Goal: Find contact information: Find contact information

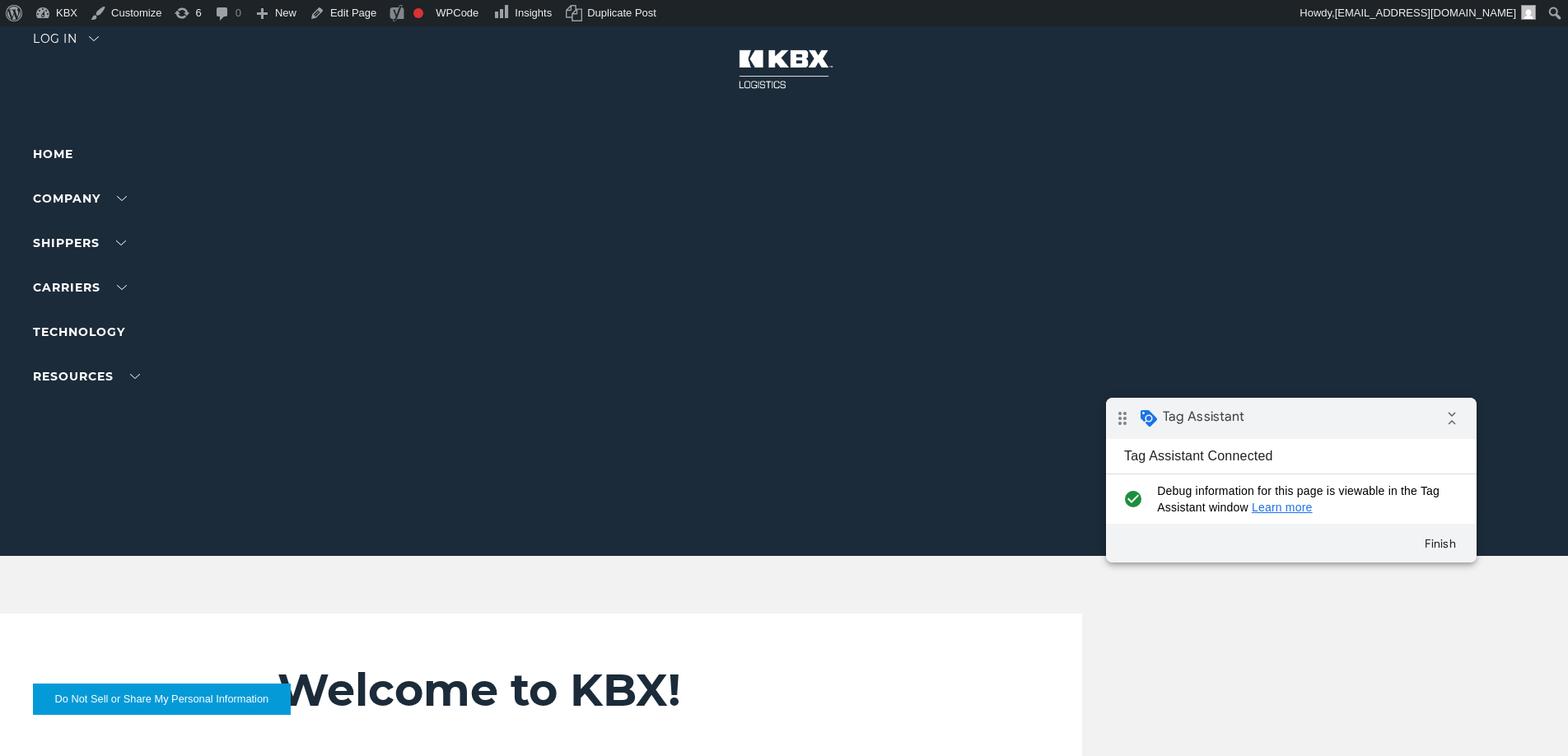
drag, startPoint x: 1290, startPoint y: 391, endPoint x: 1301, endPoint y: 409, distance: 21.1
click at [1301, 409] on div "drag_indicator Tag Assistant collapse_all" at bounding box center [1292, 418] width 371 height 41
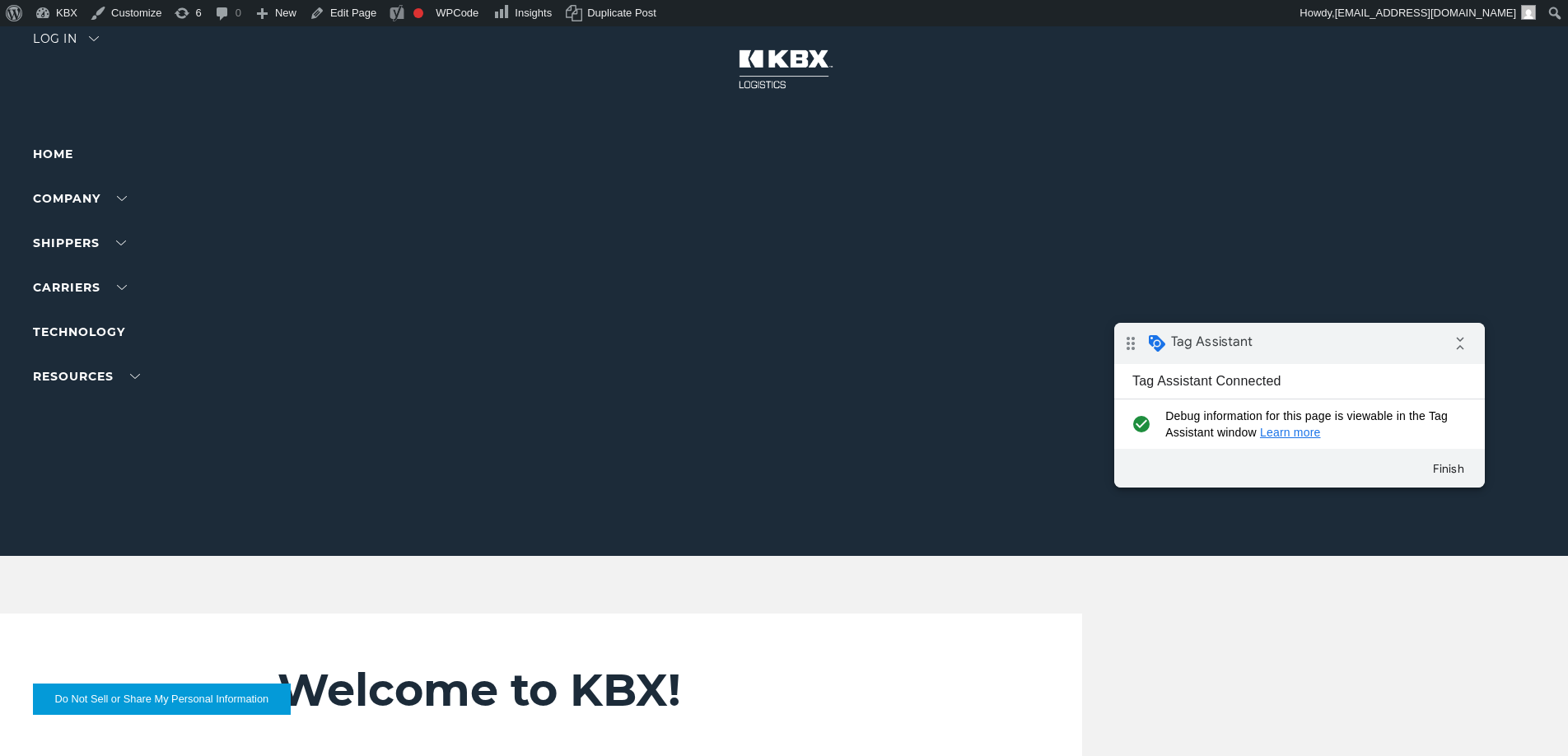
click at [1394, 345] on div "drag_indicator Tag Assistant collapse_all" at bounding box center [1300, 344] width 371 height 41
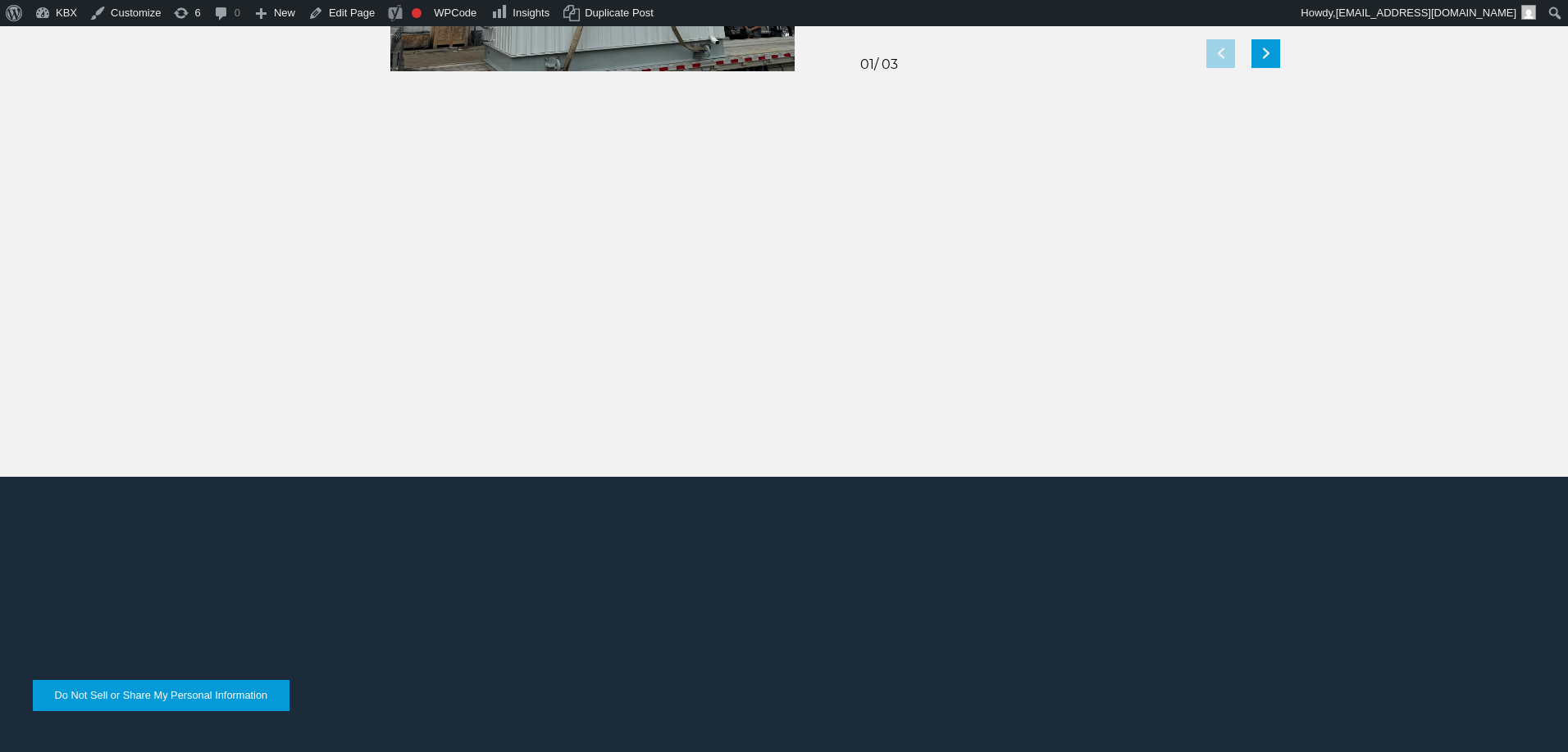
scroll to position [3681, 0]
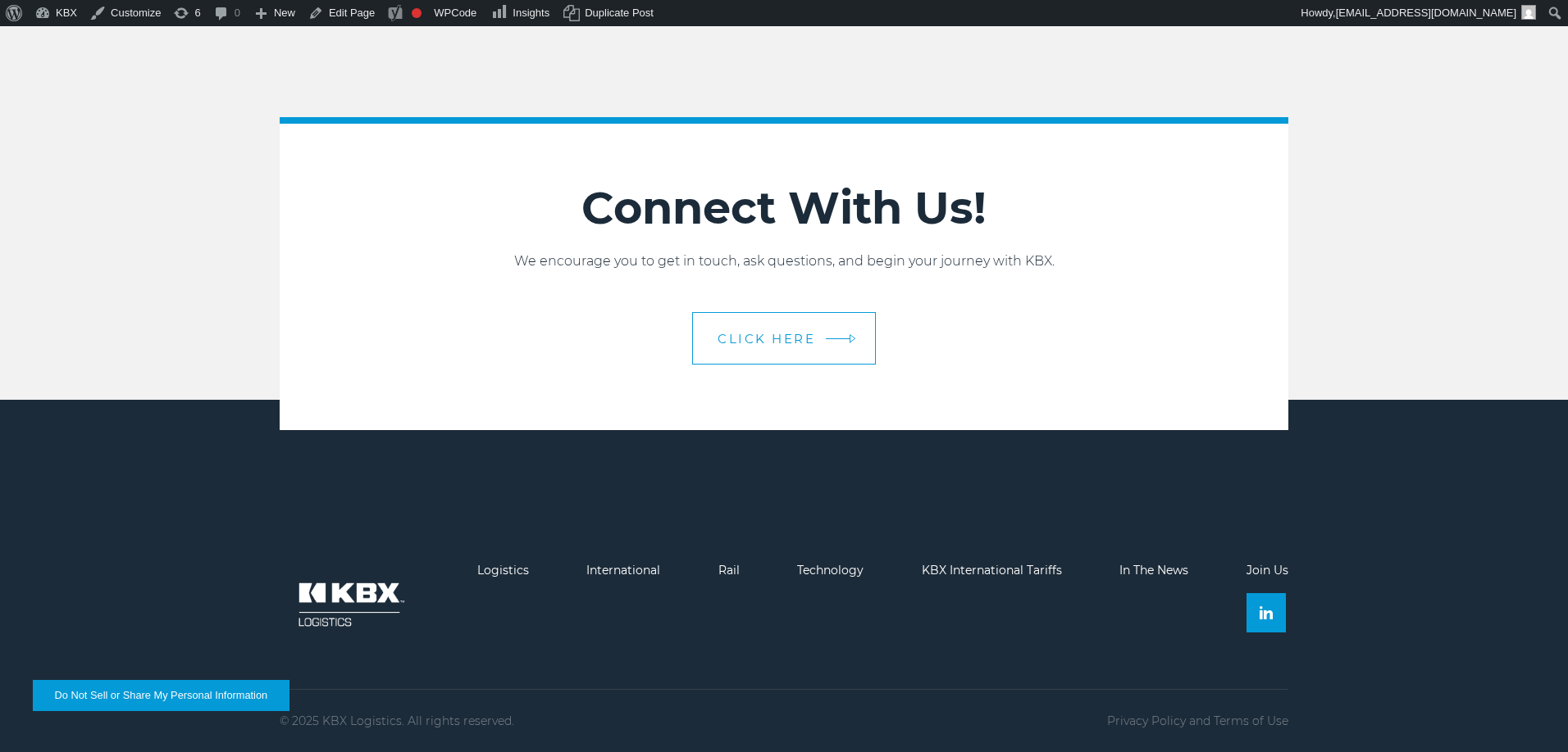
click at [712, 344] on link "CLICK HERE" at bounding box center [784, 338] width 184 height 52
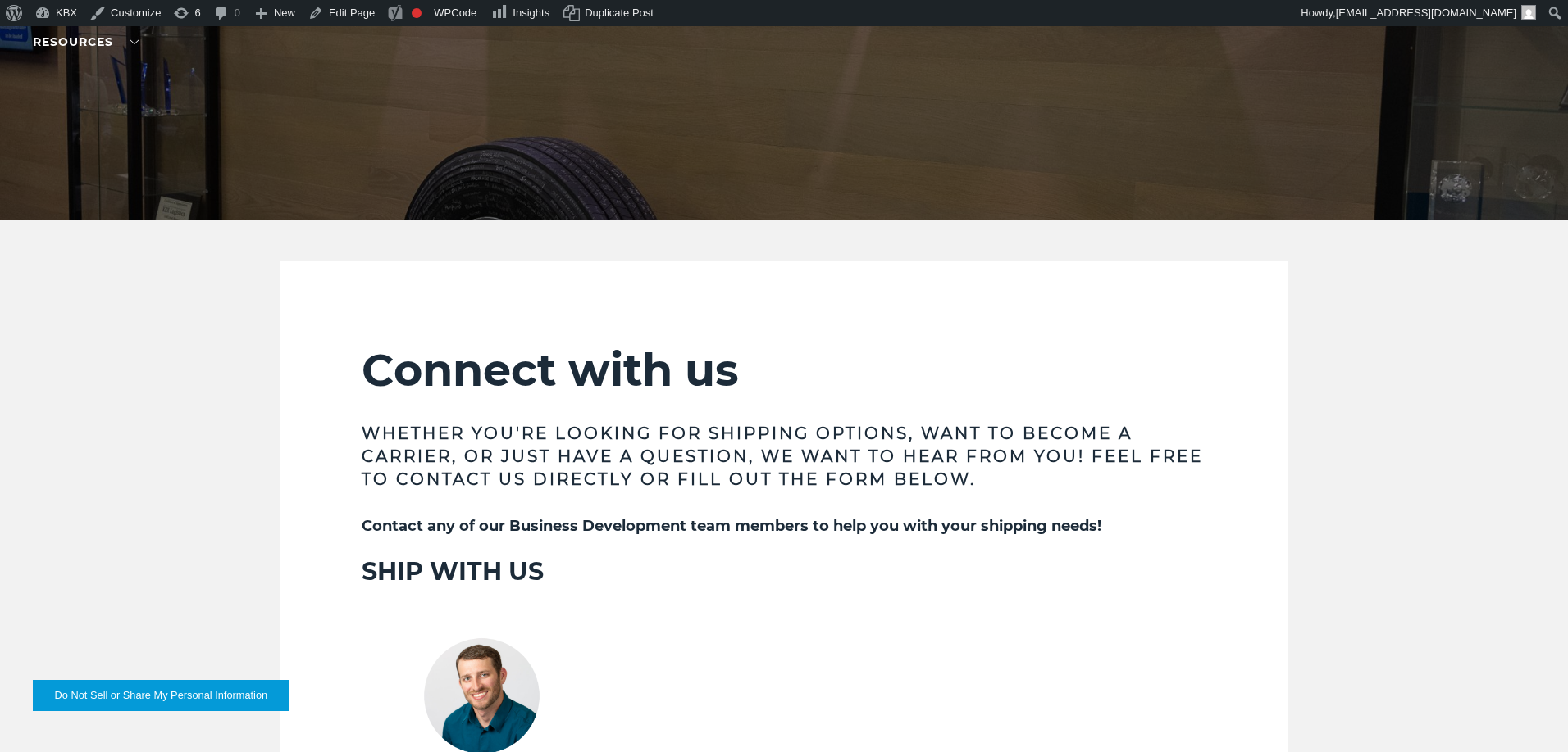
scroll to position [153, 0]
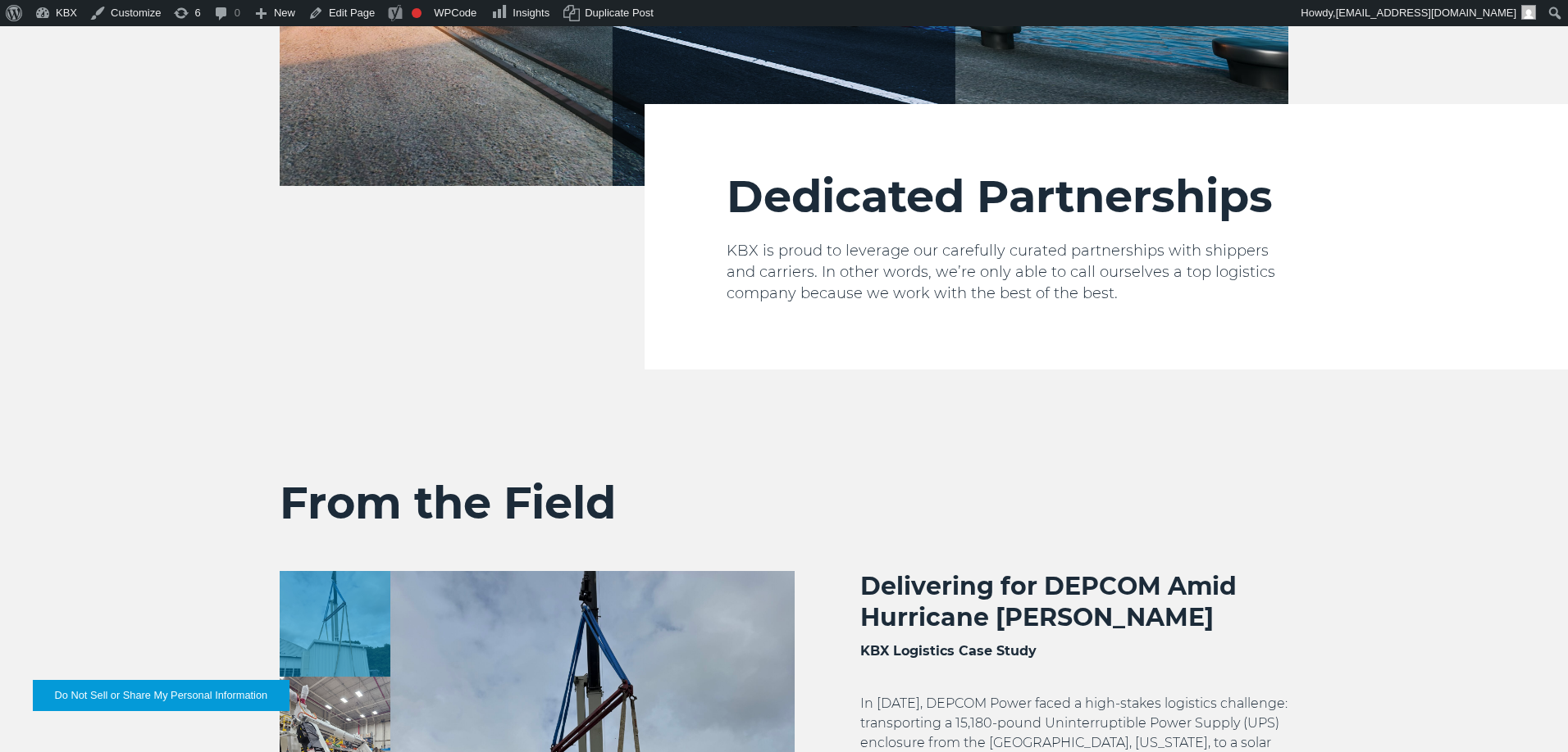
scroll to position [3681, 0]
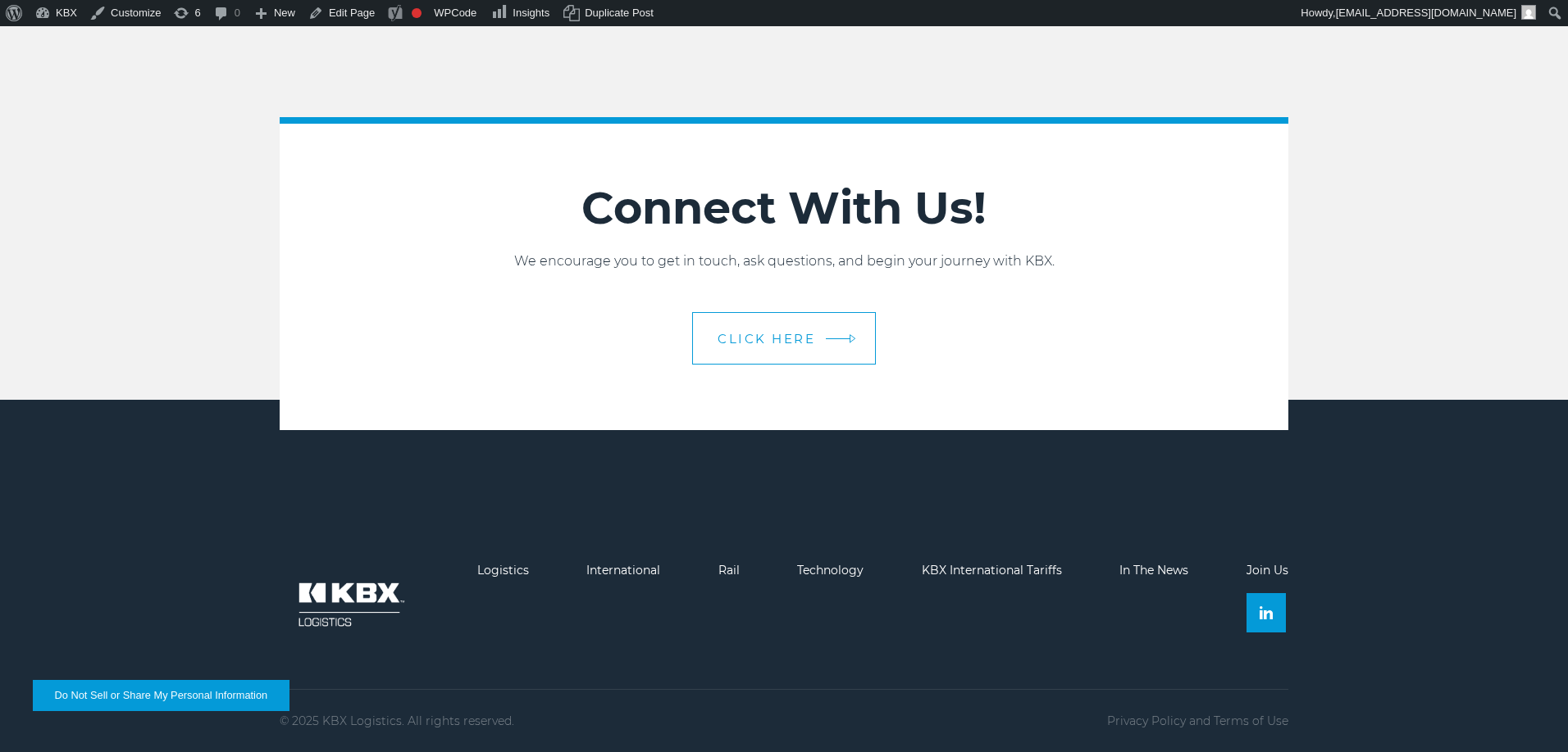
click at [805, 339] on span "CLICK HERE" at bounding box center [766, 338] width 97 height 13
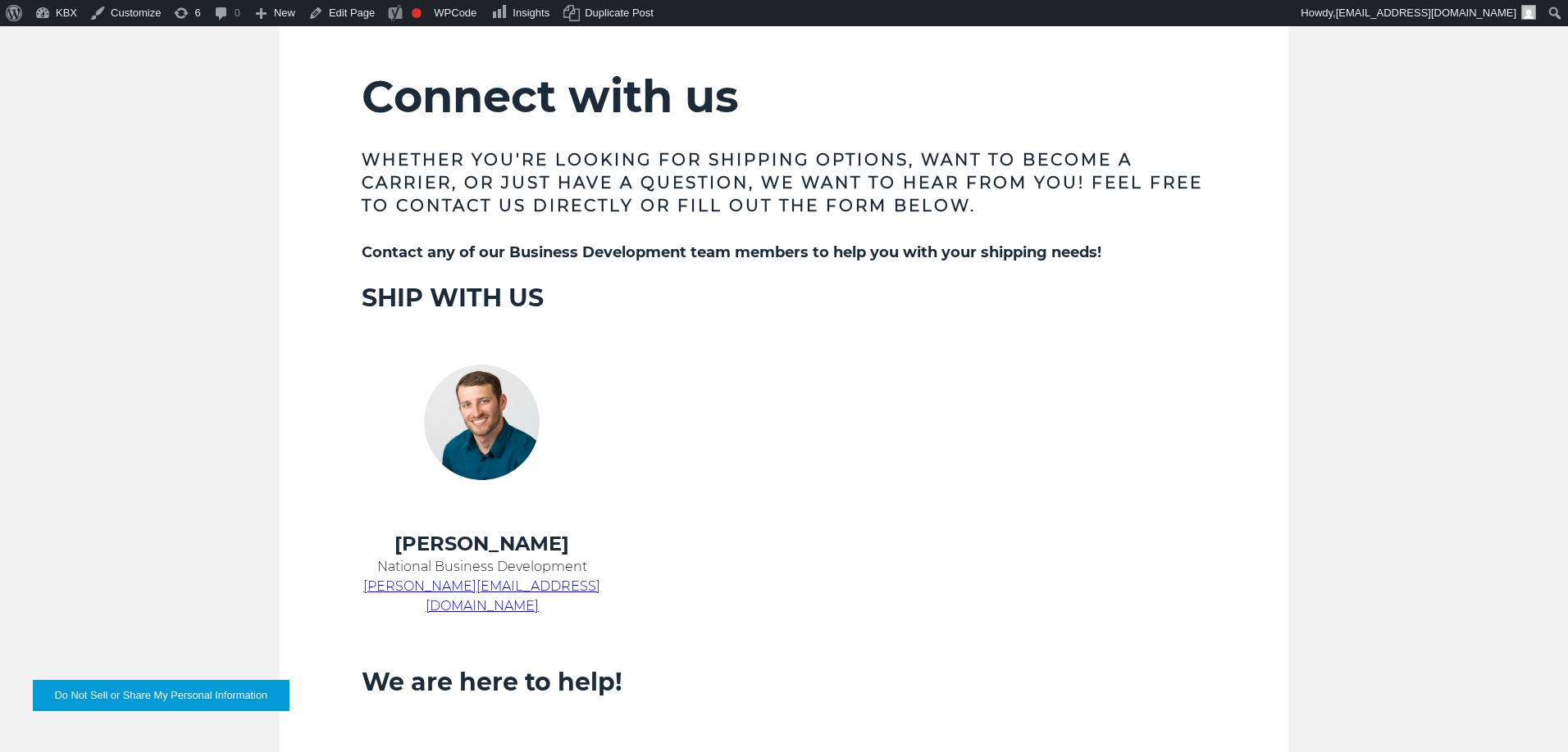
scroll to position [400, 0]
